Goal: Communication & Community: Answer question/provide support

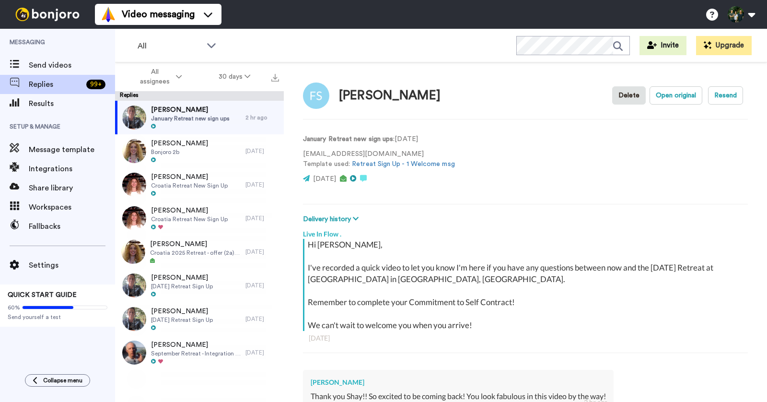
scroll to position [127, 0]
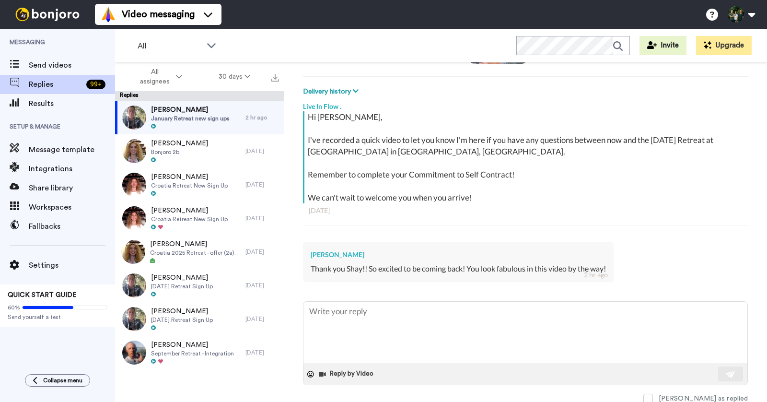
type textarea "x"
type textarea "A"
type textarea "x"
type textarea "Aw"
type textarea "x"
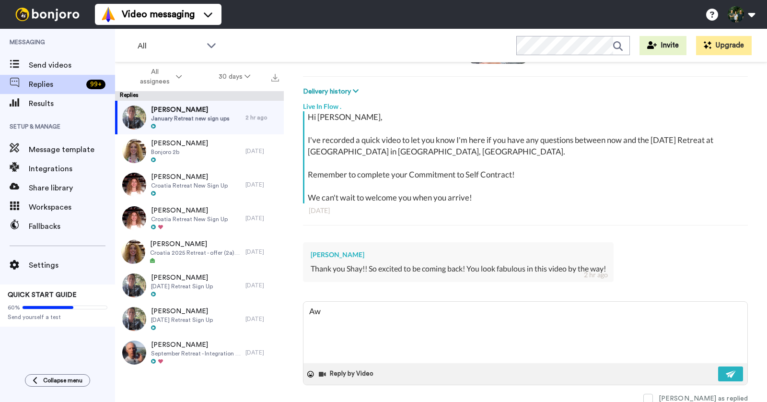
type textarea "Aww"
type textarea "x"
type textarea "Awww"
type textarea "x"
type textarea "Awww,"
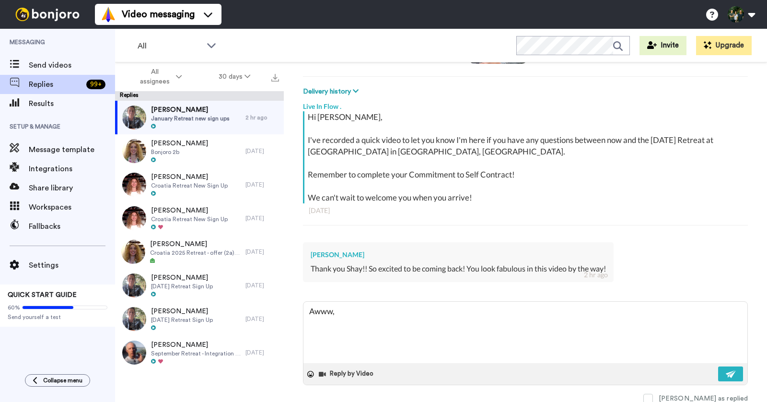
type textarea "x"
type textarea "Awww, t"
type textarea "x"
type textarea "Awww, th"
type textarea "x"
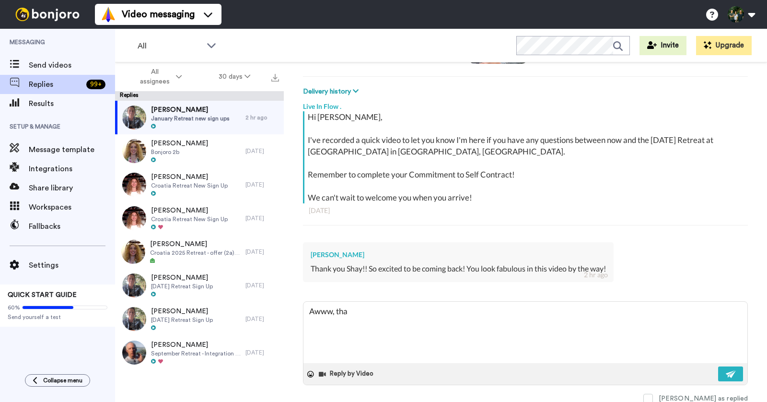
type textarea "Awww, than"
type textarea "x"
type textarea "Awww, thank"
type textarea "x"
type textarea "Awww, thank"
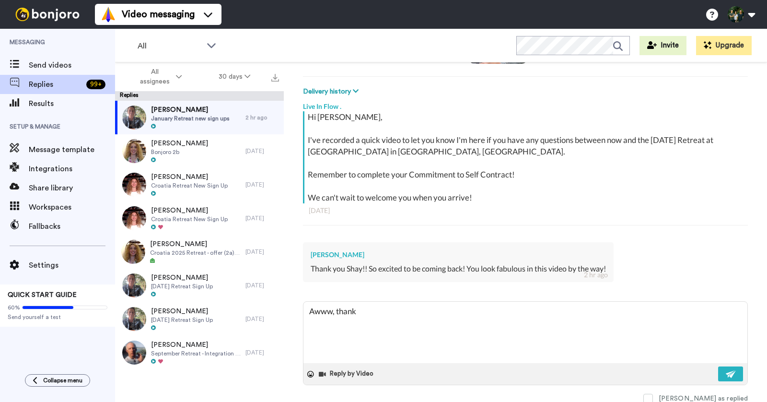
type textarea "x"
type textarea "Awww, thank y"
type textarea "x"
type textarea "Awww, thank yo"
type textarea "x"
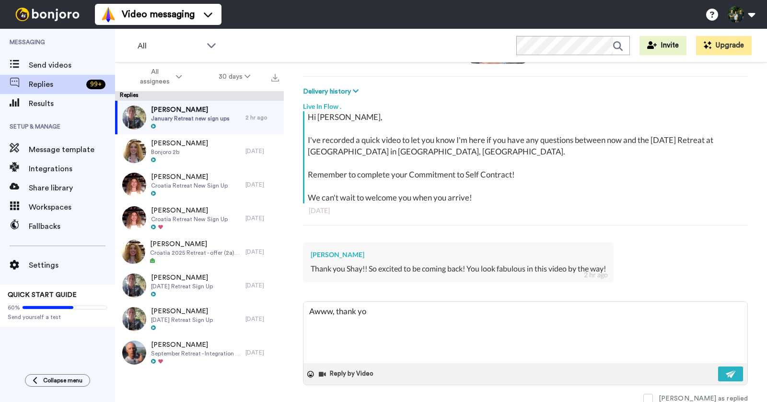
type textarea "Awww, thank you"
type textarea "x"
type textarea "Awww, thank you"
type textarea "x"
type textarea "Awww, thank you F"
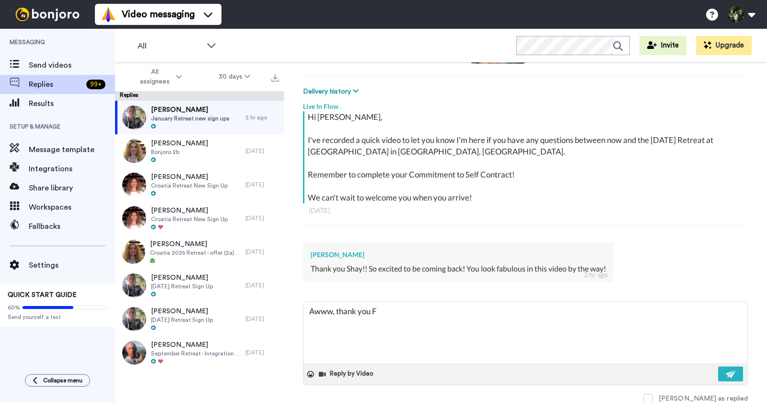
type textarea "x"
type textarea "Awww, thank you Fi"
type textarea "x"
type textarea "Awww, thank you Fio"
type textarea "x"
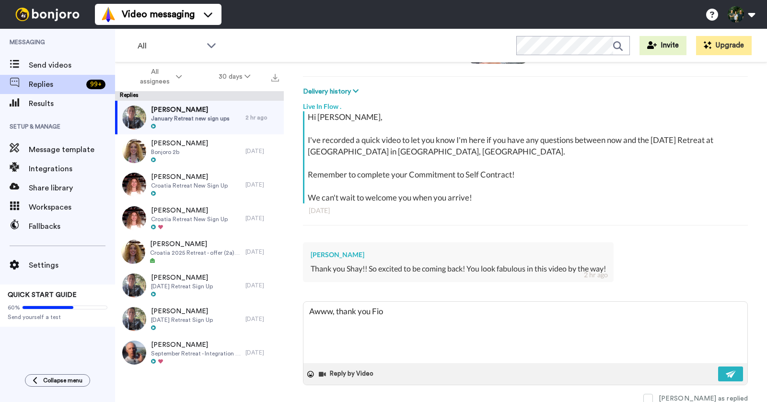
type textarea "Awww, thank you Fion"
type textarea "x"
type textarea "Awww, thank you [PERSON_NAME]"
type textarea "x"
type textarea "Awww, thank you [PERSON_NAME]!"
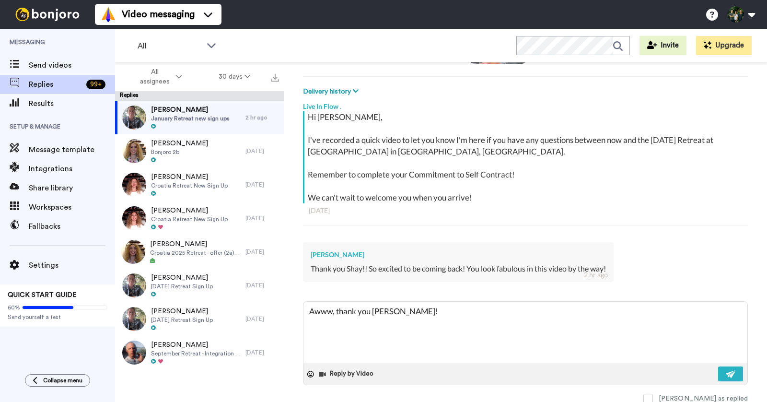
type textarea "x"
type textarea "Awww, thank you [PERSON_NAME]!"
type textarea "x"
type textarea "Awww, thank you [PERSON_NAME]! W"
type textarea "x"
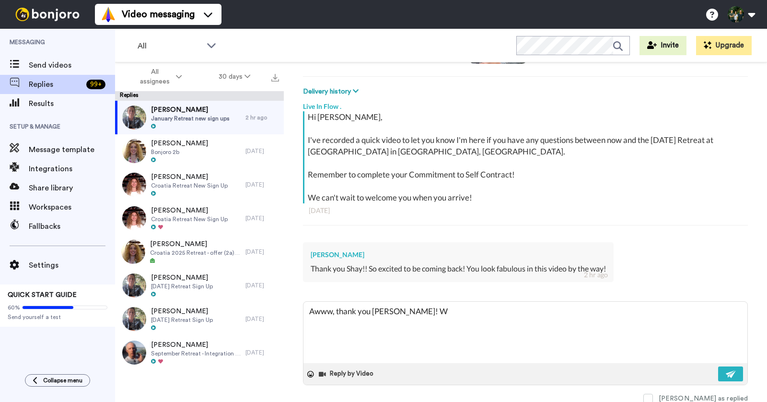
type textarea "Awww, thank you [PERSON_NAME]! We"
type textarea "x"
type textarea "Awww, thank you [PERSON_NAME]! We'"
type textarea "x"
type textarea "Awww, thank you [PERSON_NAME]! We'r"
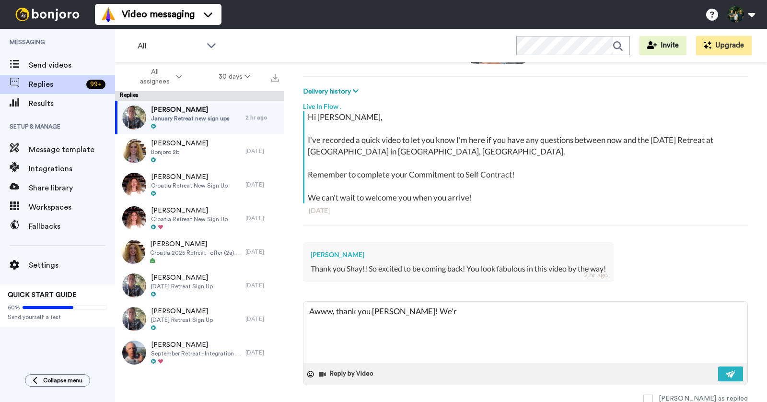
type textarea "x"
type textarea "Awww, thank you [PERSON_NAME]! We're"
type textarea "x"
type textarea "Awww, thank you [PERSON_NAME]! We're a"
type textarea "x"
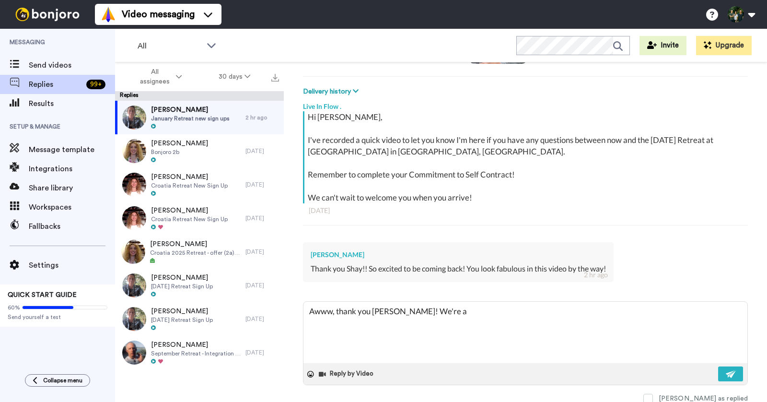
type textarea "Awww, thank you [PERSON_NAME]! We're al"
type textarea "x"
type textarea "Awww, thank you [PERSON_NAME]! We're all"
type textarea "x"
type textarea "Awww, thank you [PERSON_NAME]! We're all"
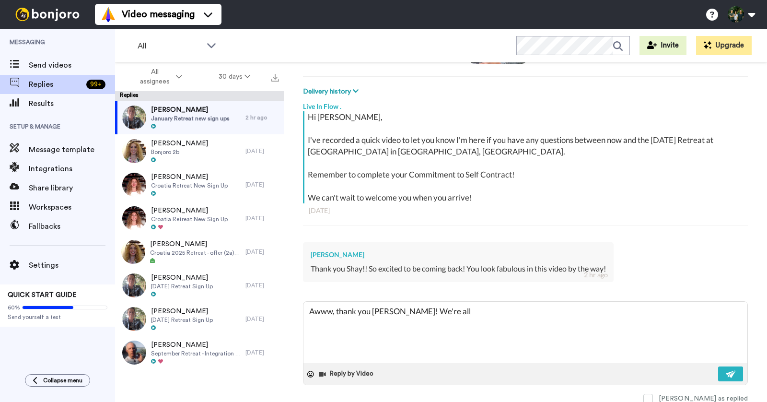
type textarea "x"
type textarea "Awww, thank you [PERSON_NAME]! We're all s"
type textarea "x"
type textarea "Awww, thank you [PERSON_NAME]! We're all so"
type textarea "x"
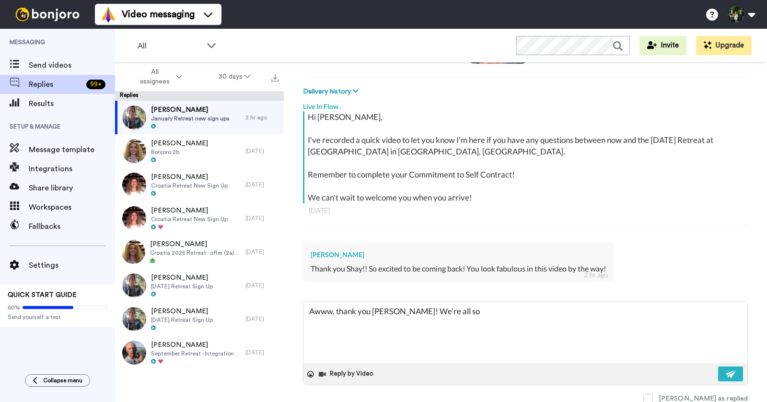
type textarea "Awww, thank you [PERSON_NAME]! We're all so"
type textarea "x"
type textarea "Awww, thank you [PERSON_NAME]! We're all so e"
type textarea "x"
type textarea "Awww, thank you [PERSON_NAME]! We're all so ex"
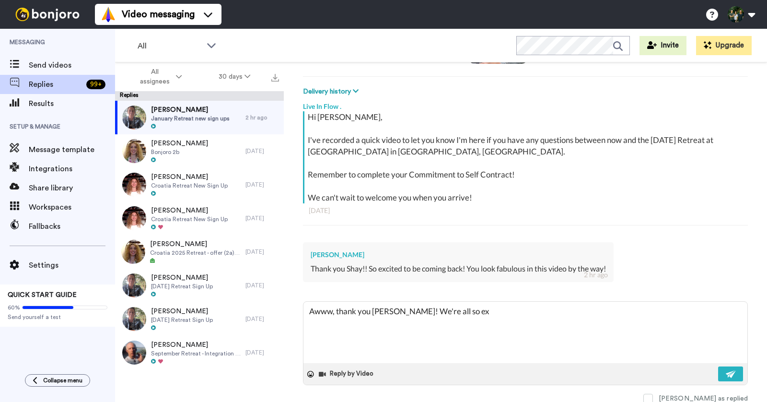
type textarea "x"
type textarea "Awww, thank you [PERSON_NAME]! We're all so exc"
type textarea "x"
type textarea "Awww, thank you [PERSON_NAME]! We're all so exci"
type textarea "x"
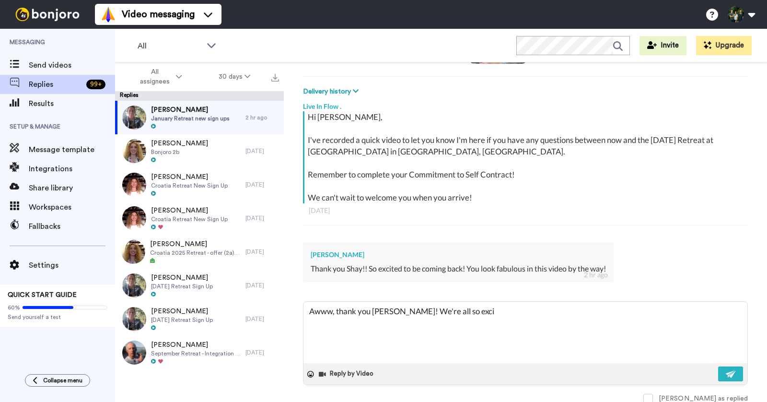
type textarea "Awww, thank you [PERSON_NAME]! We're all so excit"
type textarea "x"
type textarea "Awww, thank you [PERSON_NAME]! We're all so excite"
type textarea "x"
type textarea "Awww, thank you [PERSON_NAME]! We're all so excited"
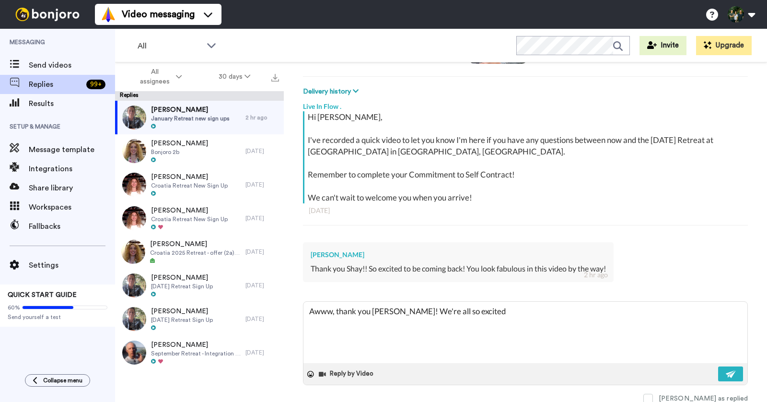
type textarea "x"
type textarea "Awww, thank you [PERSON_NAME]! We're all so excited"
type textarea "x"
type textarea "Awww, thank you [PERSON_NAME]! We're all so excited y"
type textarea "x"
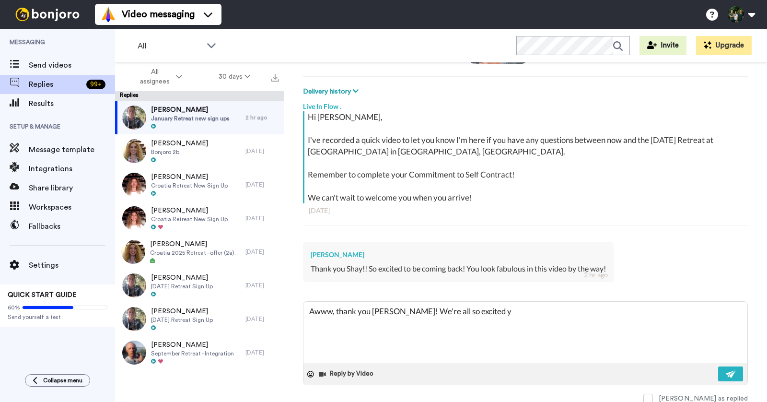
type textarea "Awww, thank you [PERSON_NAME]! We're all so excited yo"
type textarea "x"
type textarea "Awww, thank you [PERSON_NAME]! We're all so excited you"
type textarea "x"
type textarea "Awww, thank you [PERSON_NAME]! We're all so excited your"
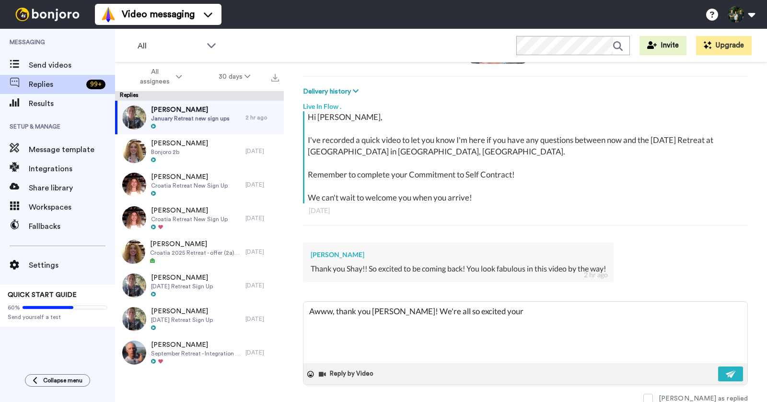
type textarea "x"
type textarea "Awww, thank you [PERSON_NAME]! We're all so excited you"
type textarea "x"
type textarea "Awww, thank you [PERSON_NAME]! We're all so excited you'"
type textarea "x"
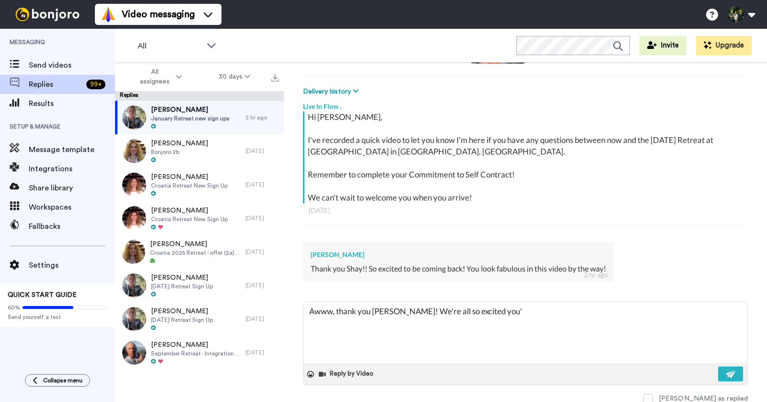
type textarea "Awww, thank you [PERSON_NAME]! We're all so excited you'r"
type textarea "x"
type textarea "Awww, thank you [PERSON_NAME]! We're all so excited you're"
type textarea "x"
type textarea "Awww, thank you [PERSON_NAME]! We're all so excited you're"
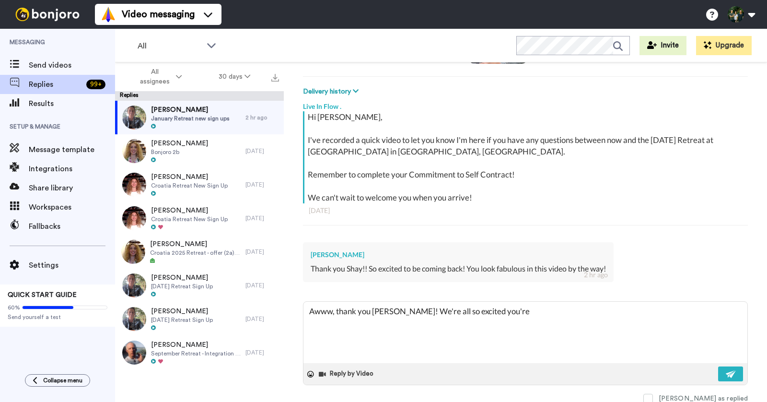
type textarea "x"
type textarea "Awww, thank you [PERSON_NAME]! We're all so excited you're jo"
type textarea "x"
type textarea "Awww, thank you [PERSON_NAME]! We're all so excited you're joi"
type textarea "x"
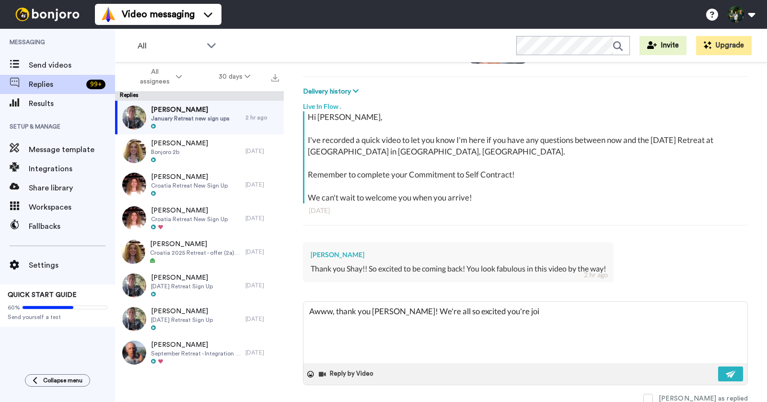
type textarea "Awww, thank you [PERSON_NAME]! We're all so excited you're join"
type textarea "x"
type textarea "Awww, thank you [PERSON_NAME]! We're all so excited you're joinin"
type textarea "x"
type textarea "Awww, thank you [PERSON_NAME]! We're all so excited you're joining"
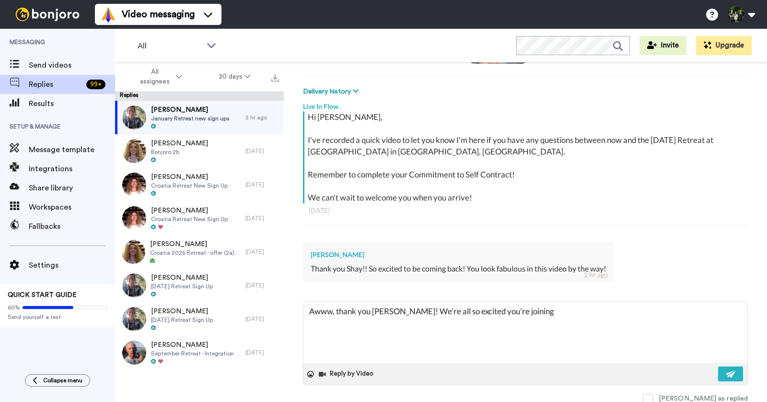
type textarea "x"
type textarea "Awww, thank you [PERSON_NAME]! We're all so excited you're joining"
type textarea "x"
type textarea "Awww, thank you [PERSON_NAME]! We're all so excited you're joining u"
type textarea "x"
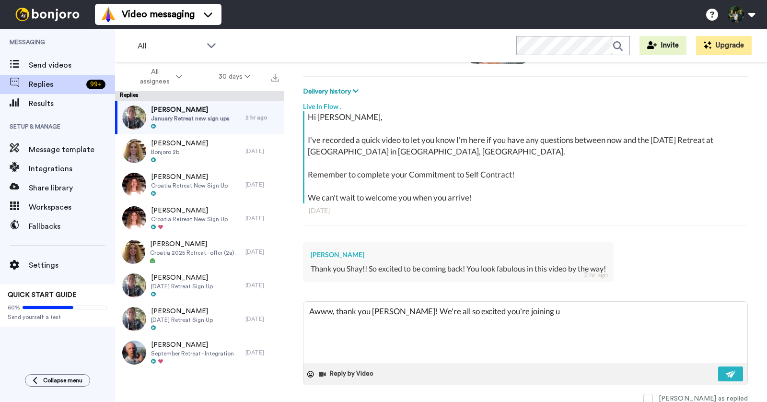
type textarea "Awww, thank you [PERSON_NAME]! We're all so excited you're joining us"
type textarea "x"
type textarea "Awww, thank you [PERSON_NAME]! We're all so excited you're joining us o"
type textarea "x"
type textarea "Awww, thank you [PERSON_NAME]! We're all so excited you're joining us on"
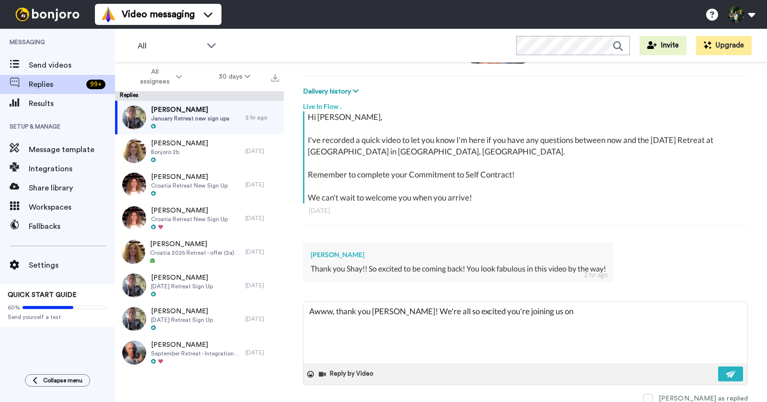
type textarea "x"
type textarea "Awww, thank you [PERSON_NAME]! We're all so excited you're joining us onc"
type textarea "x"
type textarea "Awww, thank you [PERSON_NAME]! We're all so excited you're joining us once"
type textarea "x"
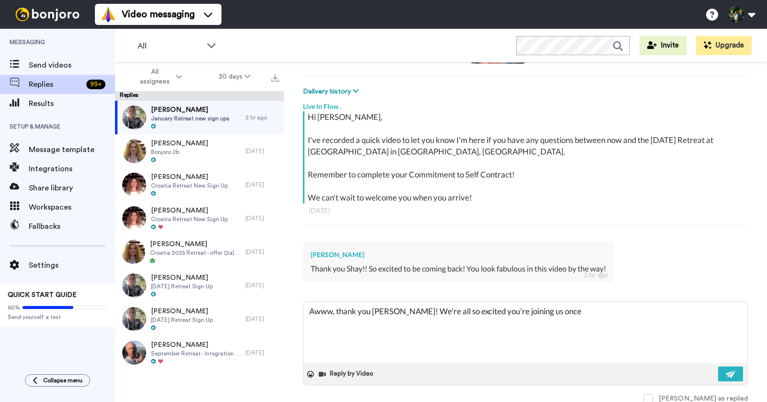
type textarea "Awww, thank you [PERSON_NAME]! We're all so excited you're joining us once"
type textarea "x"
type textarea "Awww, thank you [PERSON_NAME]! We're all so excited you're joining us once a"
type textarea "x"
type textarea "Awww, thank you [PERSON_NAME]! We're all so excited you're joining us once ag"
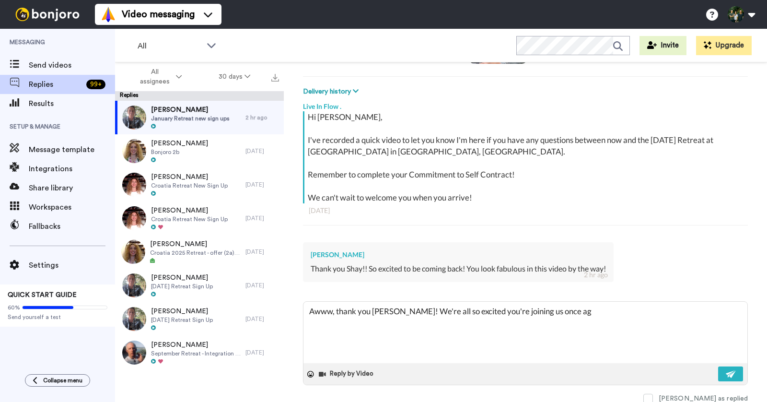
type textarea "x"
type textarea "Awww, thank you [PERSON_NAME]! We're all so excited you're joining us once aga"
type textarea "x"
type textarea "Awww, thank you [PERSON_NAME]! We're all so excited you're joining us once agai"
type textarea "x"
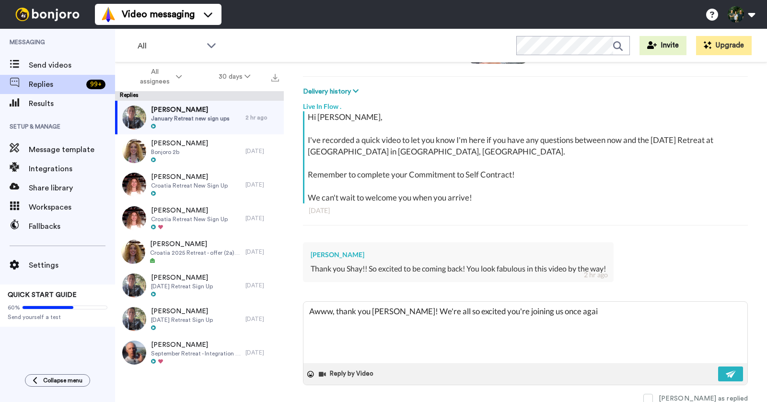
type textarea "Awww, thank you [PERSON_NAME]! We're all so excited you're joining us once again"
type textarea "x"
type textarea "Awww, thank you [PERSON_NAME]! We're all so excited you're joining us once agai…"
type textarea "x"
type textarea "Awww, thank you [PERSON_NAME]! We're all so excited you're joining us once agai…"
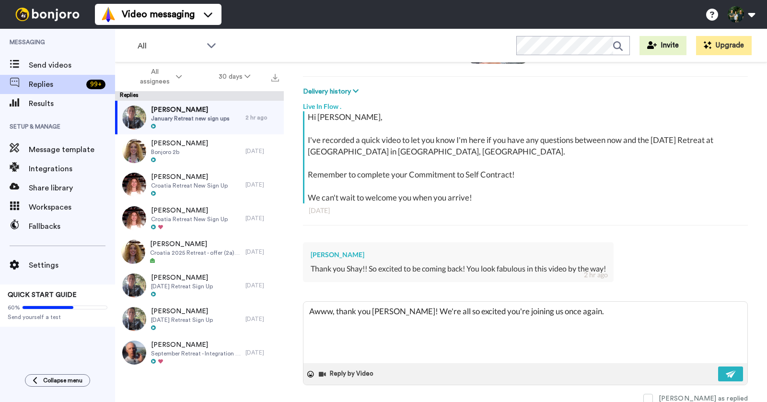
type textarea "x"
type textarea "Awww, thank you [PERSON_NAME]! We're all so excited you're joining us once agai…"
type textarea "x"
type textarea "Awww, thank you [PERSON_NAME]! We're all so excited you're joining us once agai…"
type textarea "x"
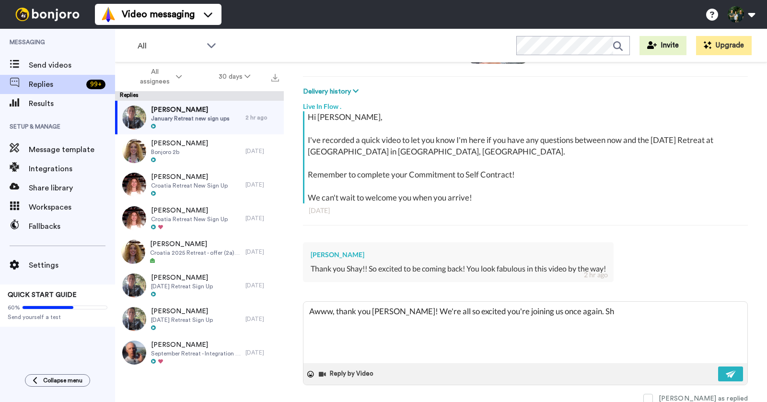
type textarea "Awww, thank you [PERSON_NAME]! We're all so excited you're joining us once agai…"
type textarea "x"
type textarea "Awww, thank you [PERSON_NAME]! We're all so excited you're joining us once agai…"
type textarea "x"
type textarea "Awww, thank you [PERSON_NAME]! We're all so excited you're joining us once agai…"
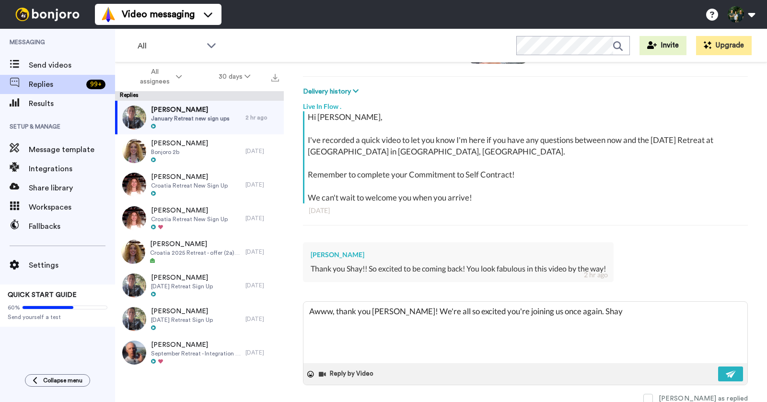
type textarea "x"
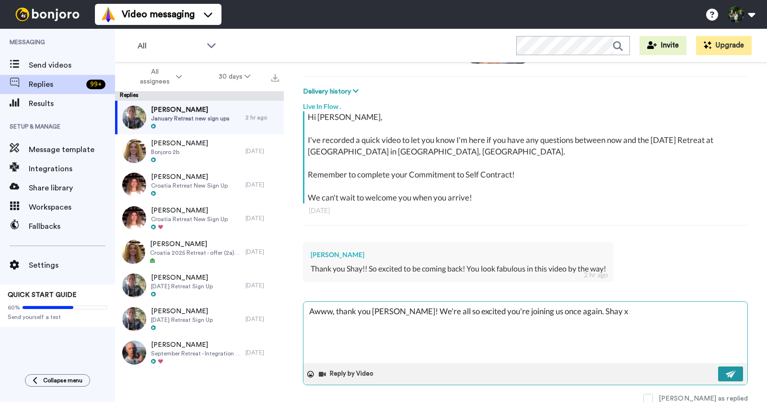
type textarea "Awww, thank you [PERSON_NAME]! We're all so excited you're joining us once agai…"
click at [723, 374] on button at bounding box center [730, 373] width 25 height 15
type textarea "x"
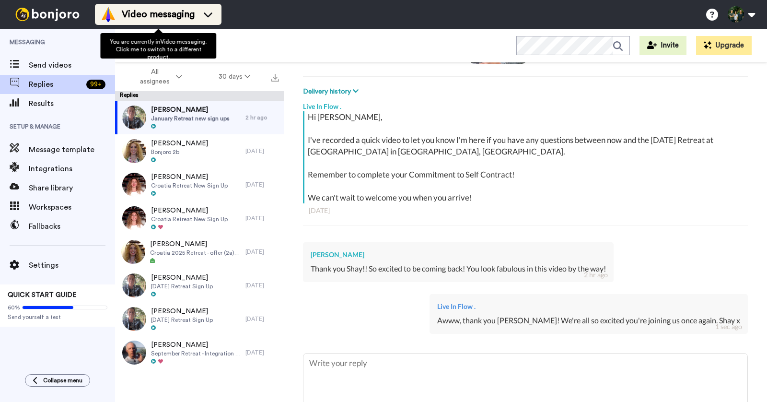
type textarea "x"
